Goal: Task Accomplishment & Management: Complete application form

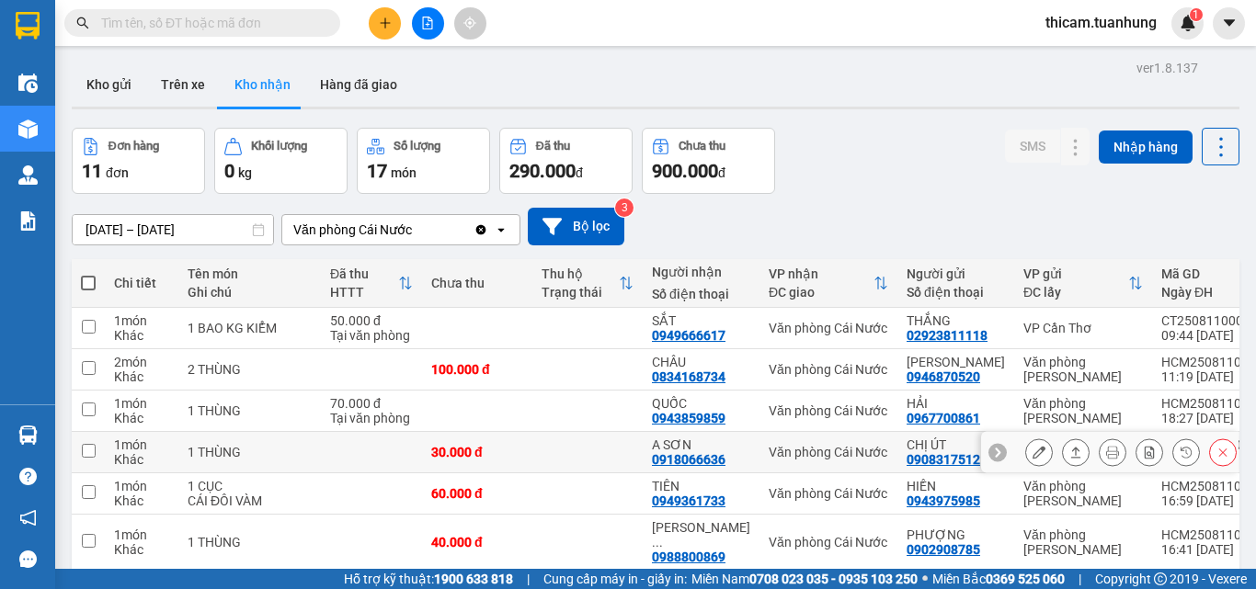
scroll to position [184, 0]
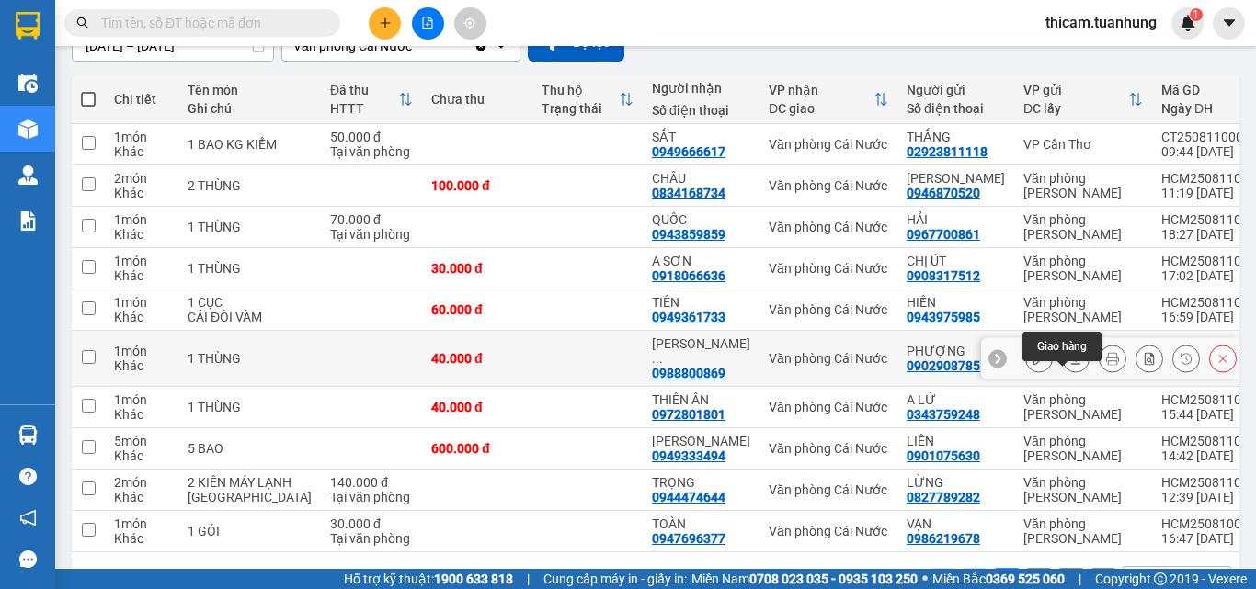
click at [1071, 364] on icon at bounding box center [1076, 358] width 10 height 11
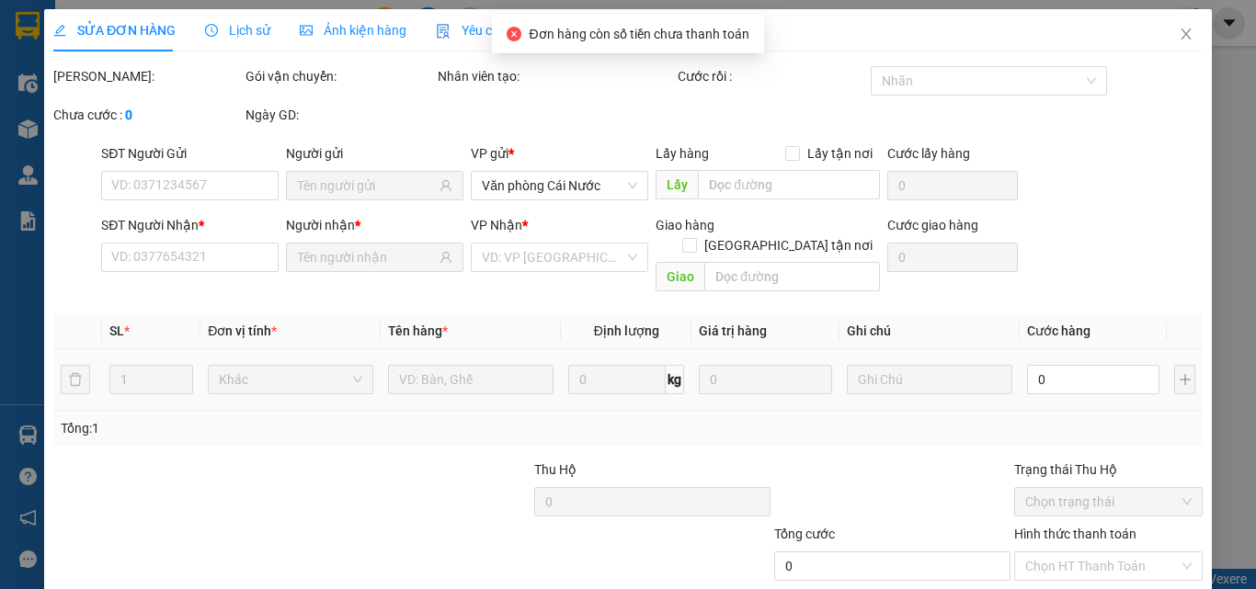
type input "0902908785"
type input "PHƯỢNG"
type input "0988800869"
type input "MINH THUẬN CN"
type input "40.000"
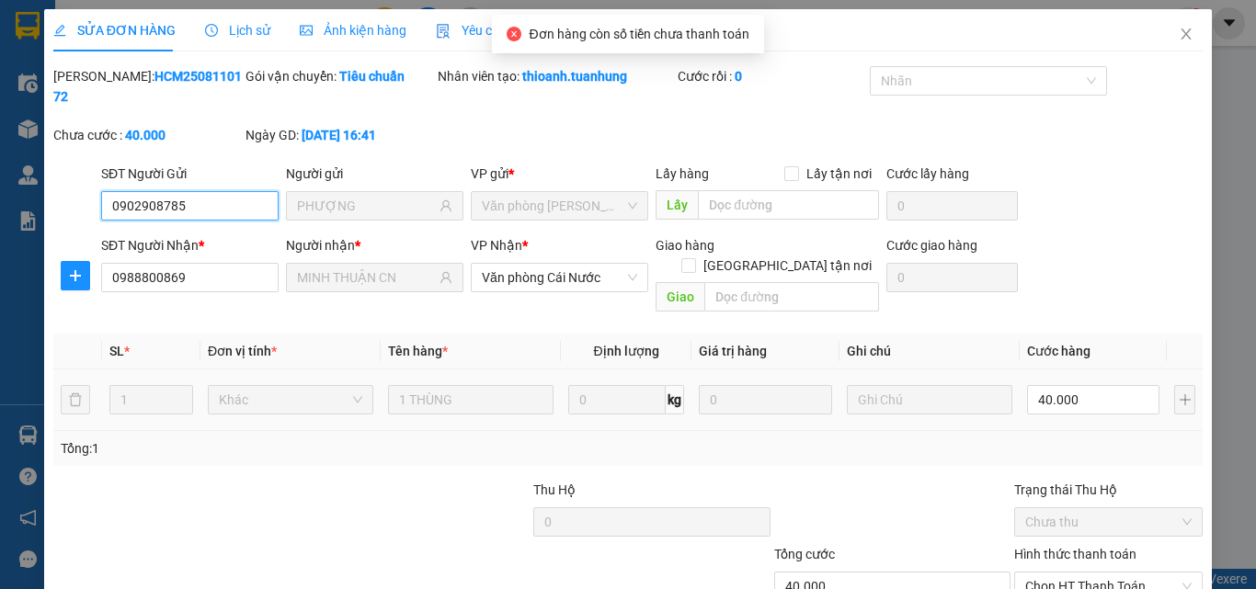
scroll to position [95, 0]
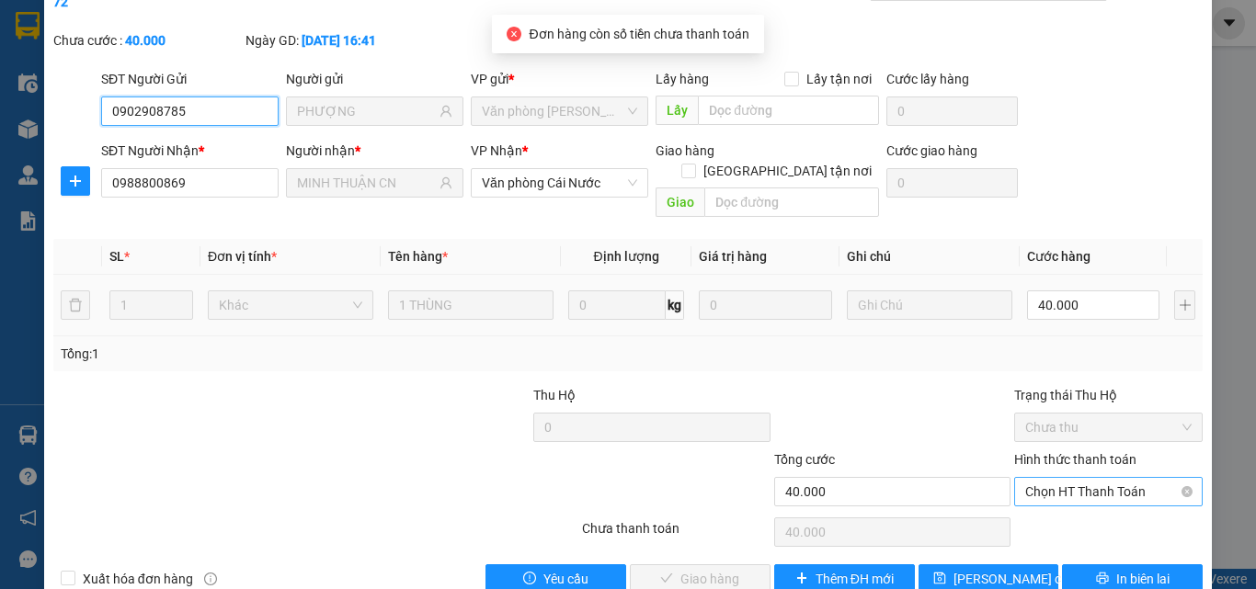
click at [1071, 478] on span "Chọn HT Thanh Toán" at bounding box center [1108, 492] width 166 height 28
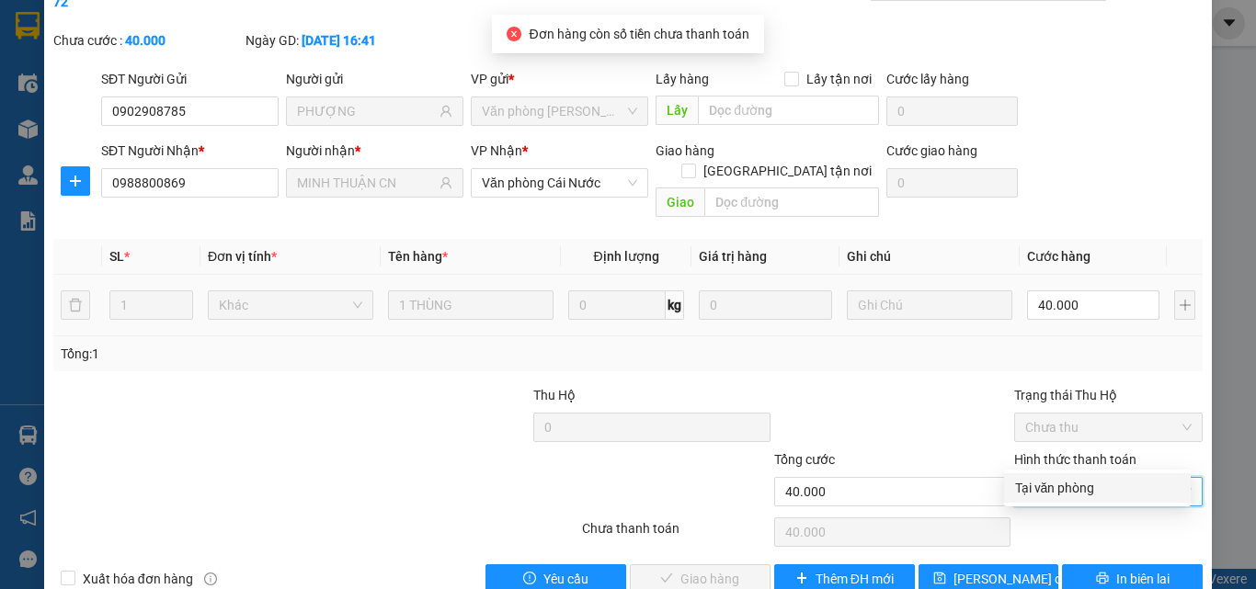
click at [1060, 479] on div "Tại văn phòng" at bounding box center [1097, 488] width 165 height 20
type input "0"
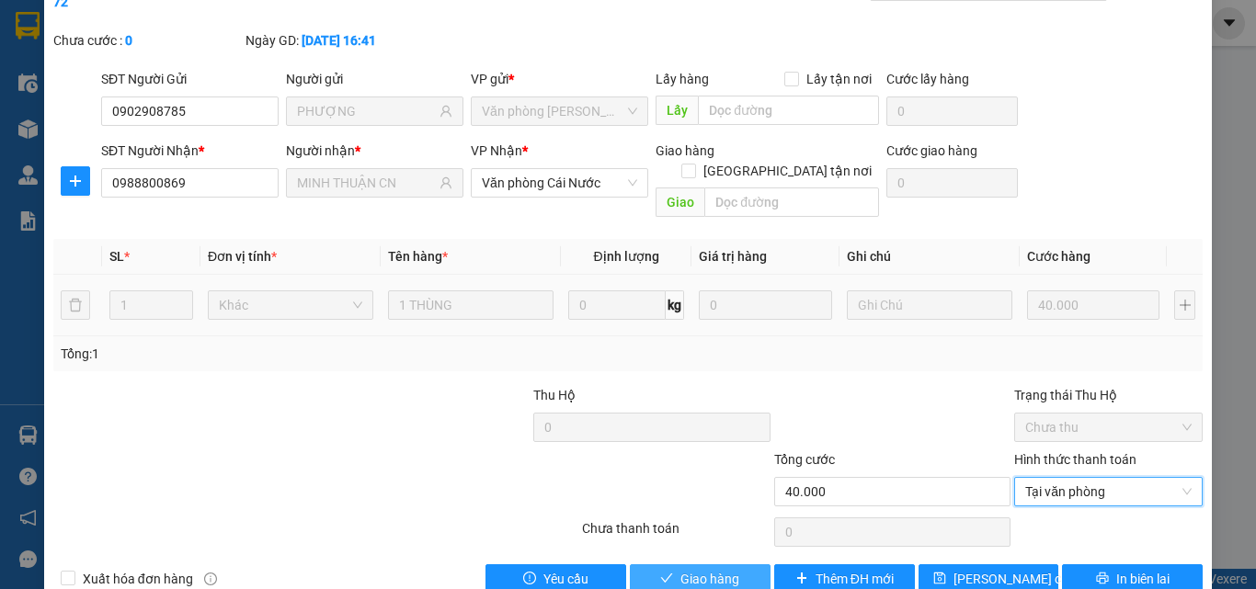
drag, startPoint x: 716, startPoint y: 541, endPoint x: 697, endPoint y: 531, distance: 21.4
click at [716, 569] on span "Giao hàng" at bounding box center [709, 579] width 59 height 20
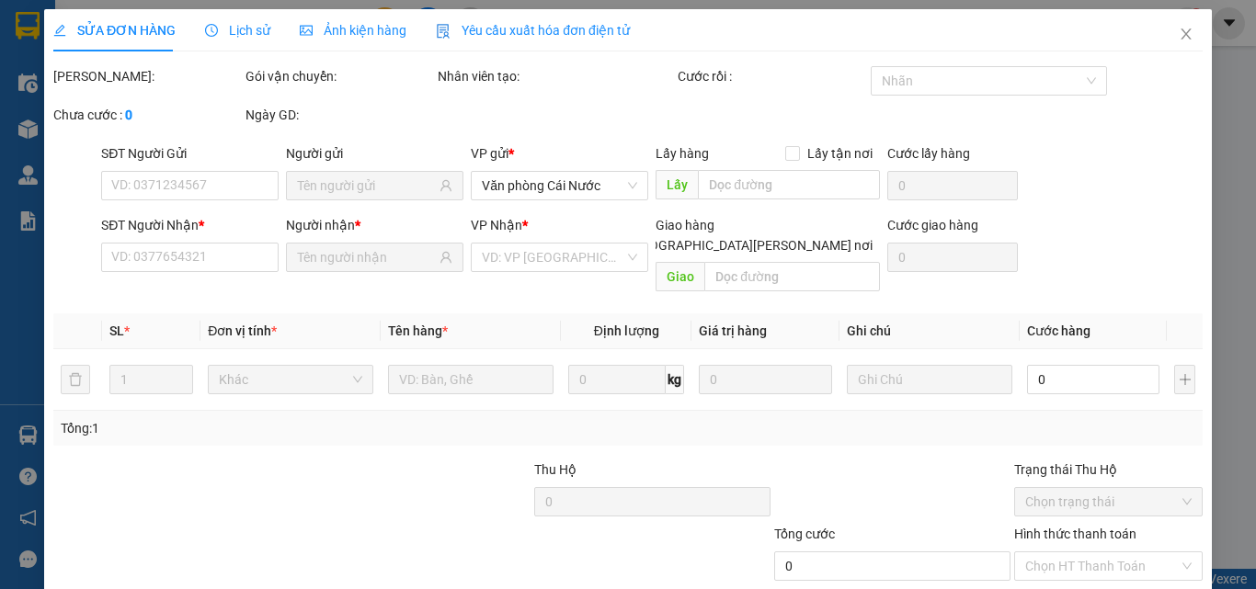
type input "0902908785"
type input "PHƯỢNG"
type input "0988800869"
type input "MINH THUẬN CN"
type input "40.000"
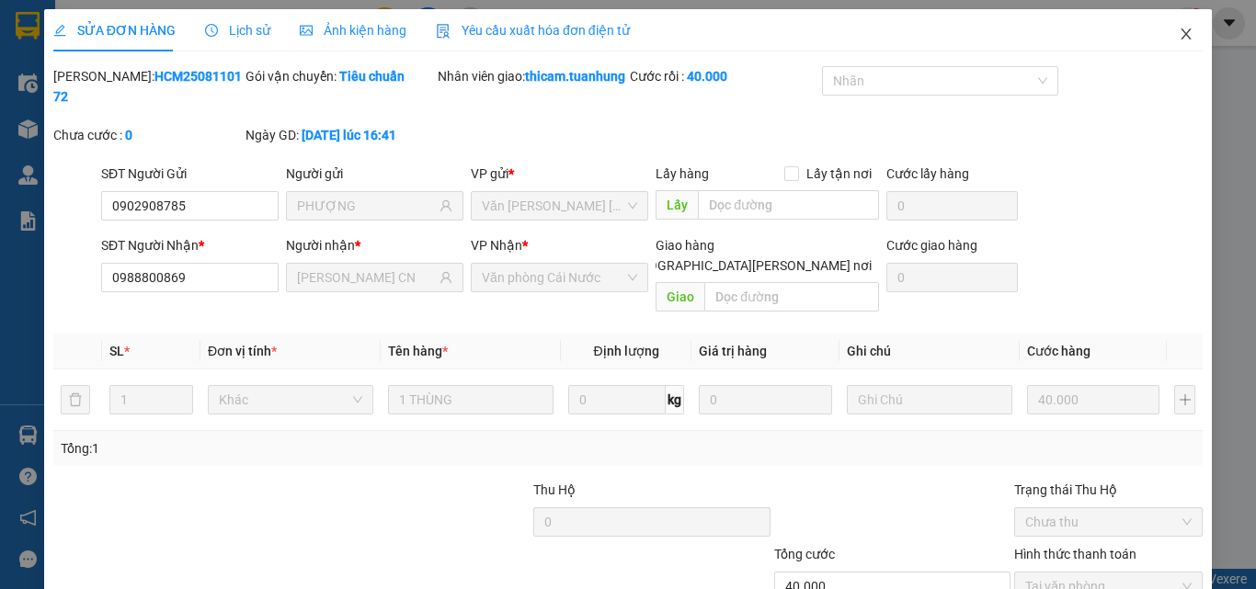
click at [1178, 36] on icon "close" at bounding box center [1185, 34] width 15 height 15
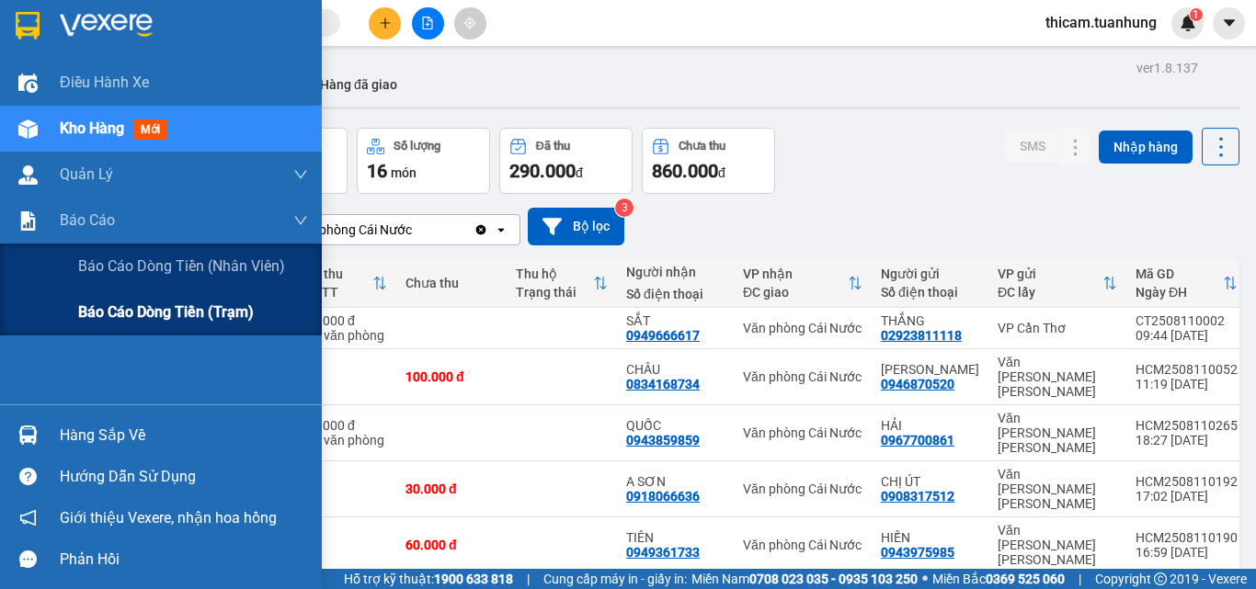
click at [108, 307] on span "Báo cáo dòng tiền (trạm)" at bounding box center [166, 312] width 176 height 23
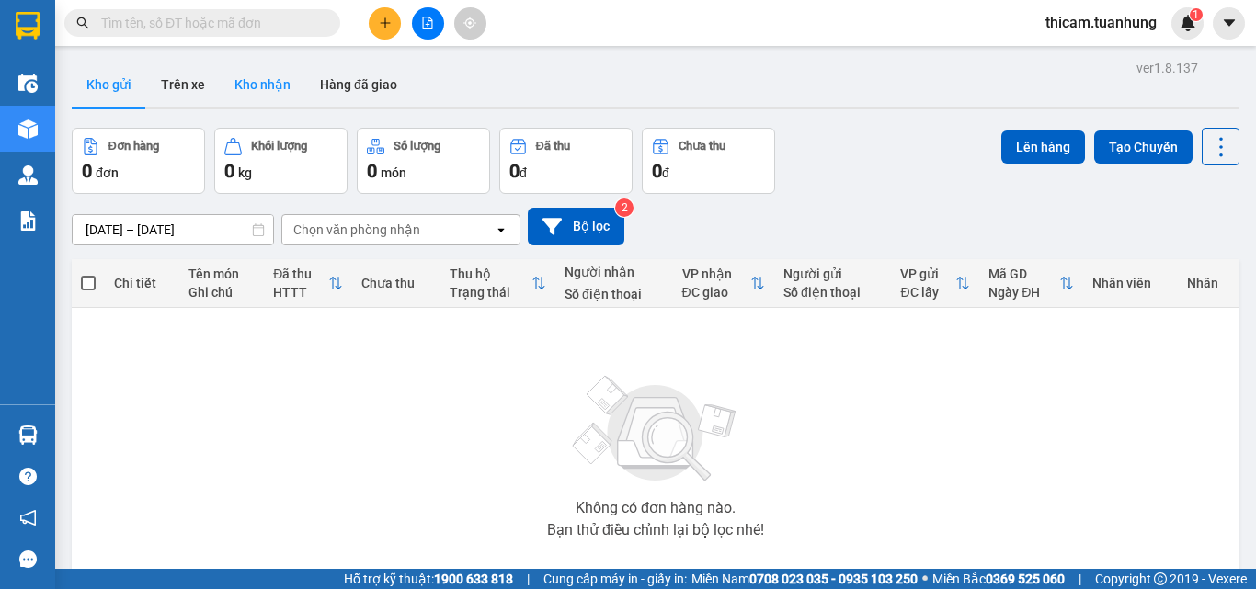
click at [263, 74] on button "Kho nhận" at bounding box center [262, 85] width 85 height 44
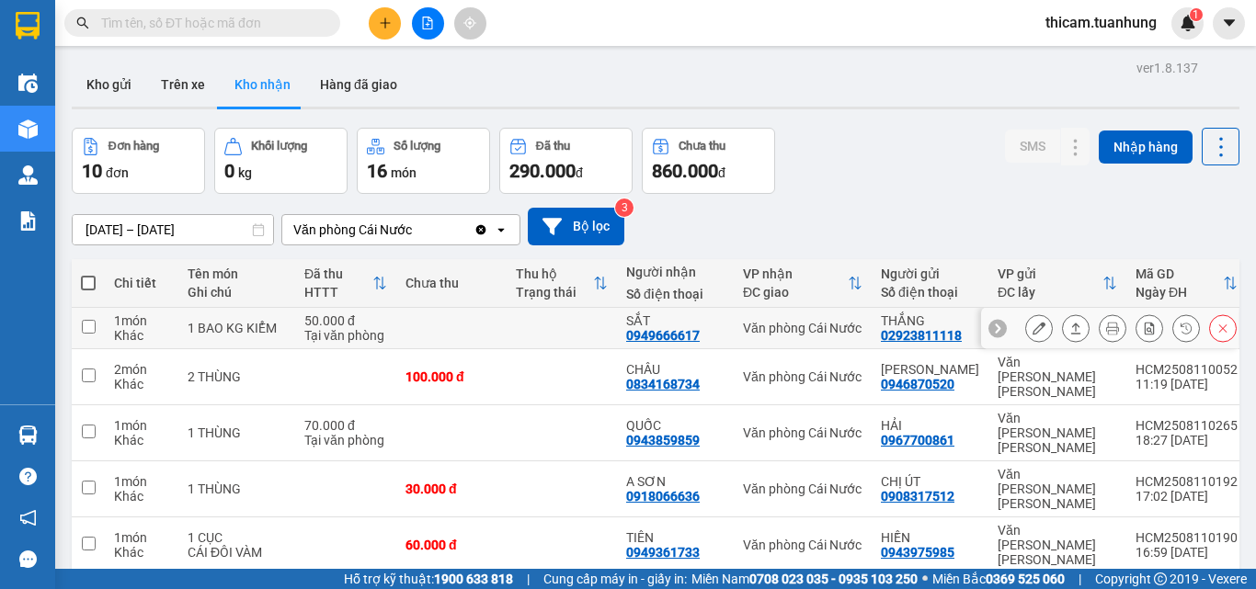
scroll to position [184, 0]
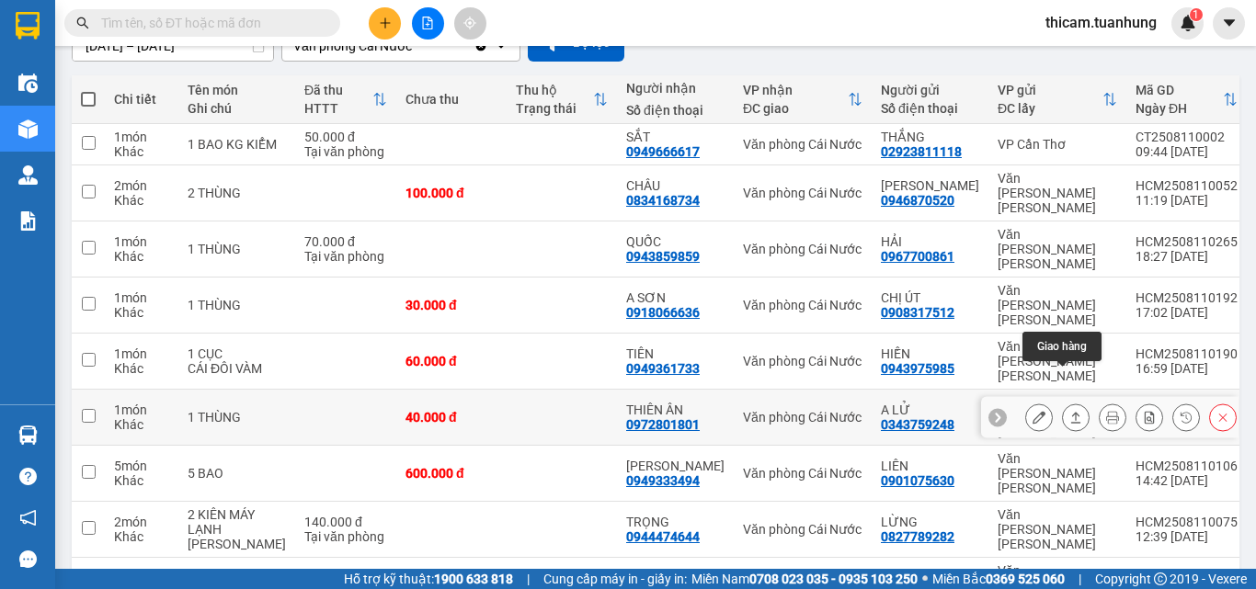
click at [1071, 412] on icon at bounding box center [1076, 417] width 10 height 11
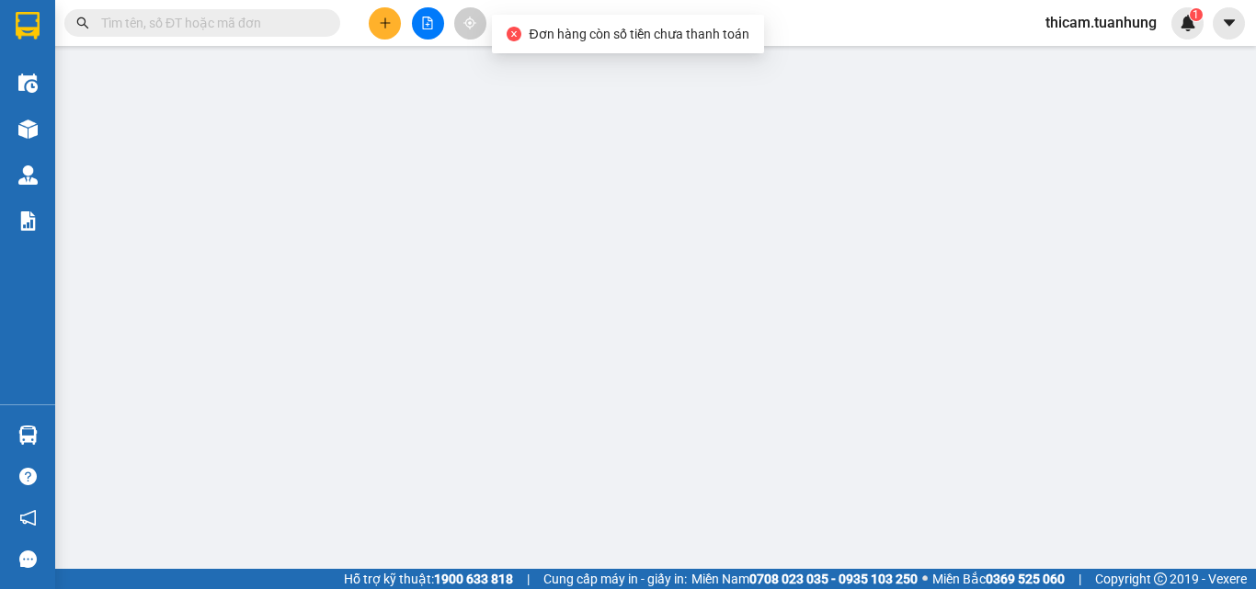
type input "0343759248"
type input "A LỬ"
type input "0972801801"
type input "THIÊN ÂN"
type input "40.000"
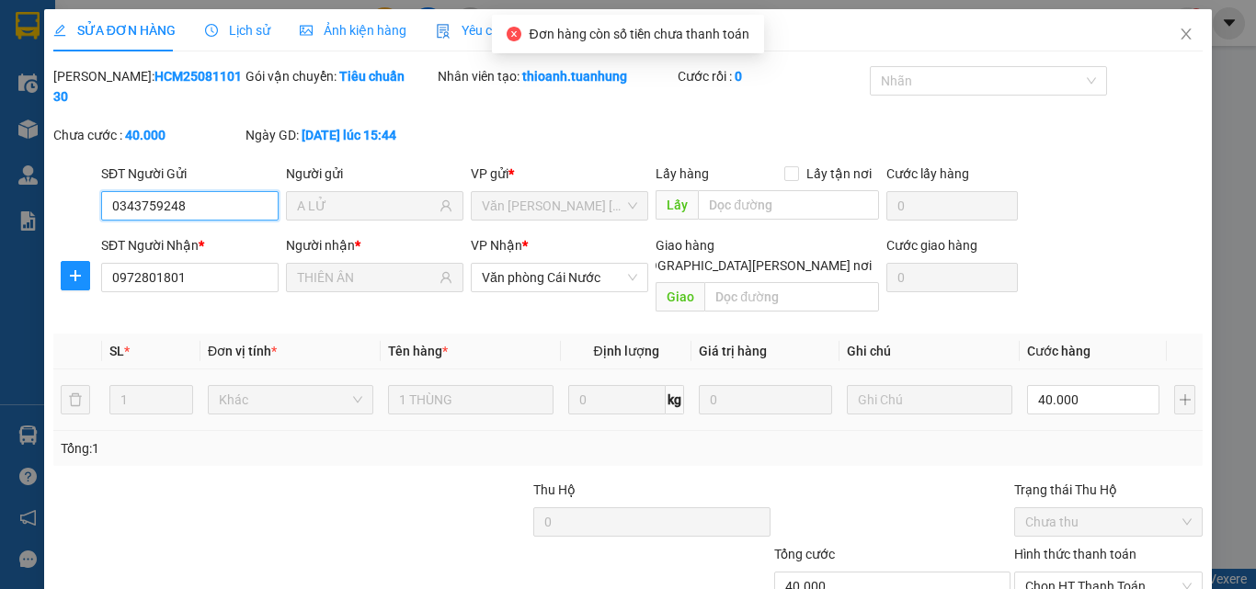
scroll to position [95, 0]
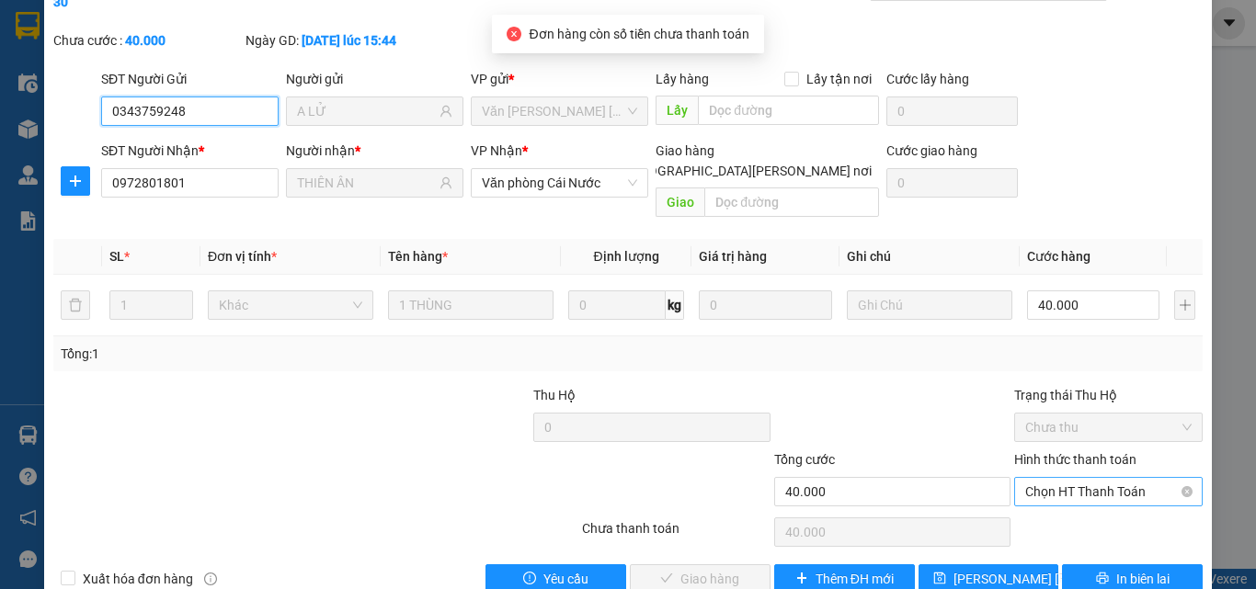
click at [1063, 478] on span "Chọn HT Thanh Toán" at bounding box center [1108, 492] width 166 height 28
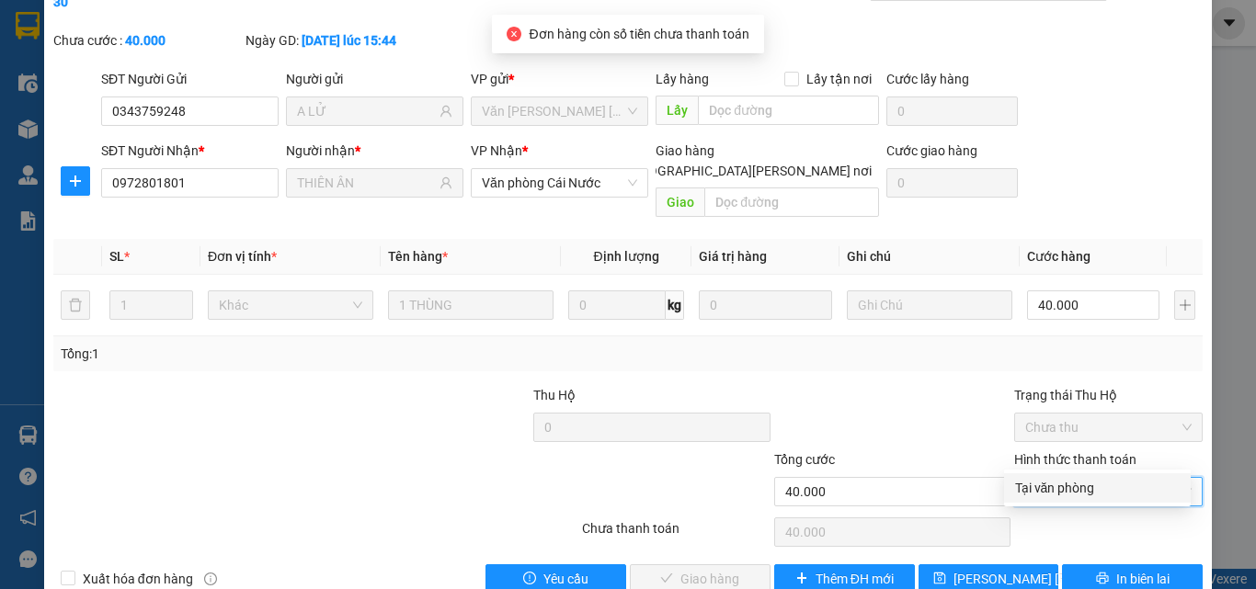
click at [1038, 484] on div "Tại văn phòng" at bounding box center [1097, 488] width 165 height 20
type input "0"
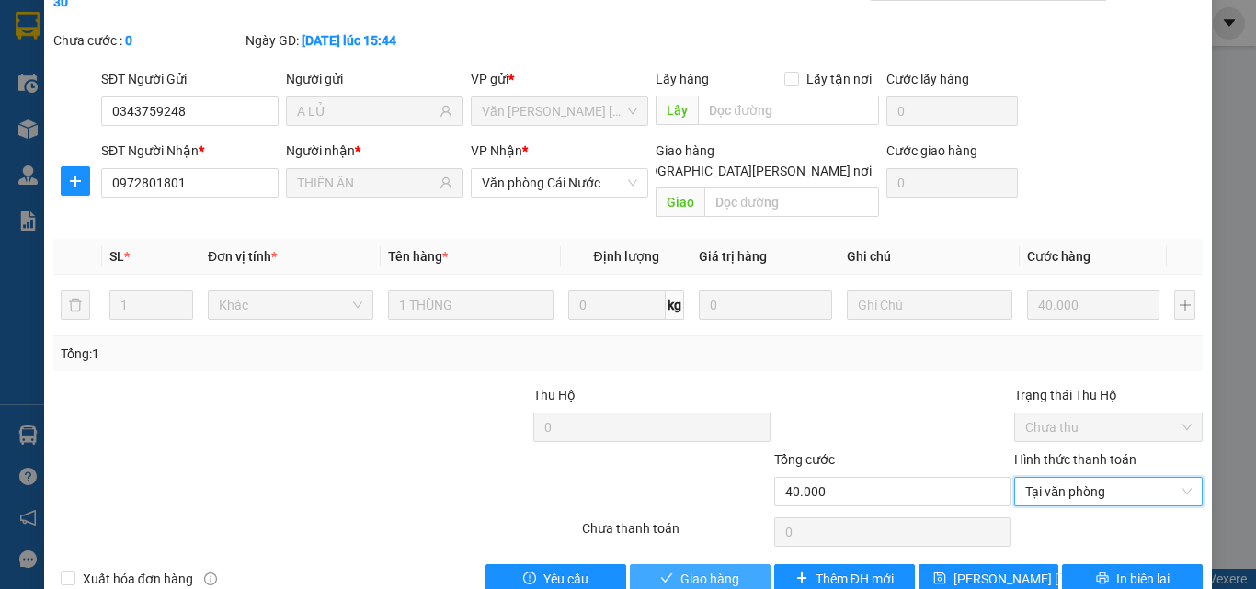
click at [712, 557] on span "Giao hàng" at bounding box center [709, 579] width 59 height 20
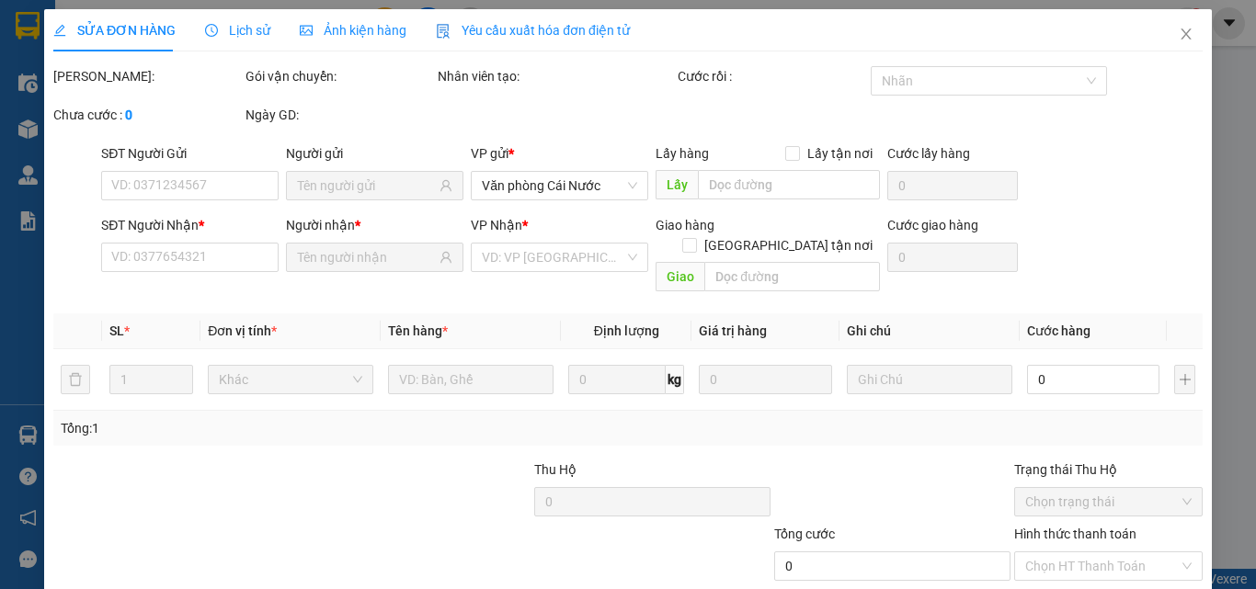
type input "0343759248"
type input "A LỬ"
type input "0972801801"
type input "THIÊN ÂN"
type input "40.000"
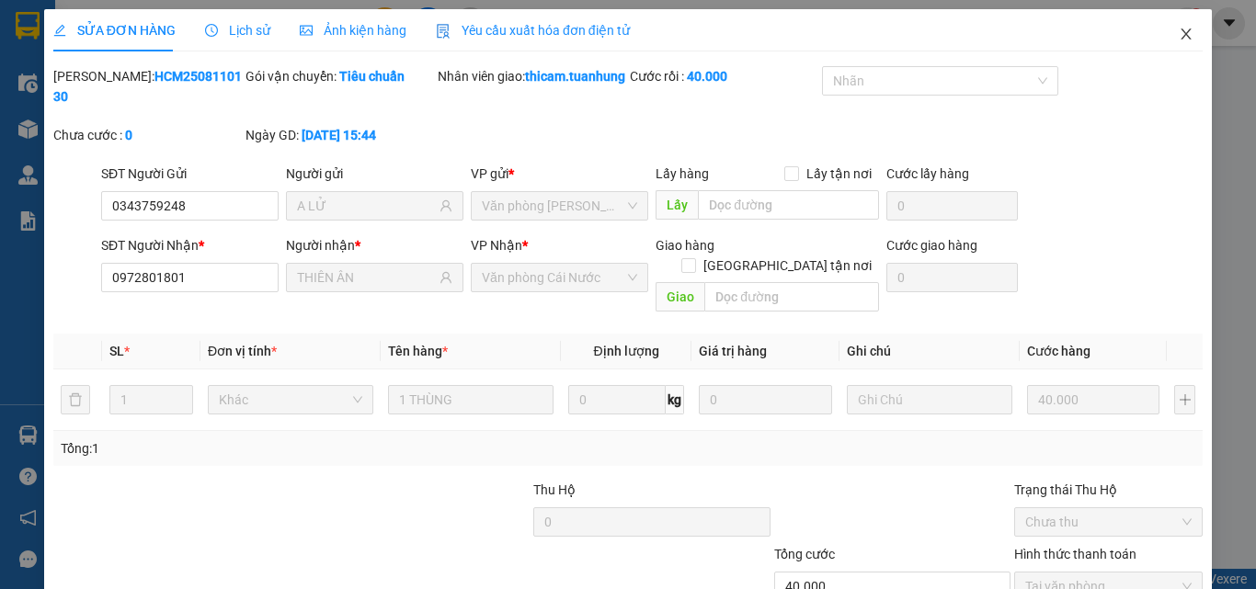
click at [1178, 40] on icon "close" at bounding box center [1185, 34] width 15 height 15
